Goal: Navigation & Orientation: Understand site structure

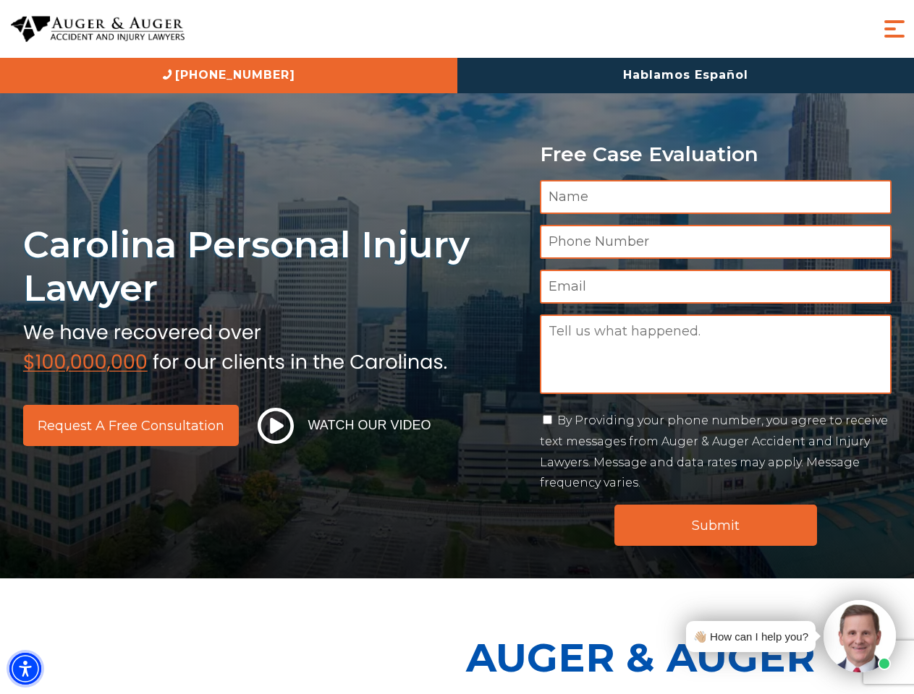
click at [25, 669] on img "Accessibility Menu" at bounding box center [25, 669] width 32 height 32
